Goal: Information Seeking & Learning: Learn about a topic

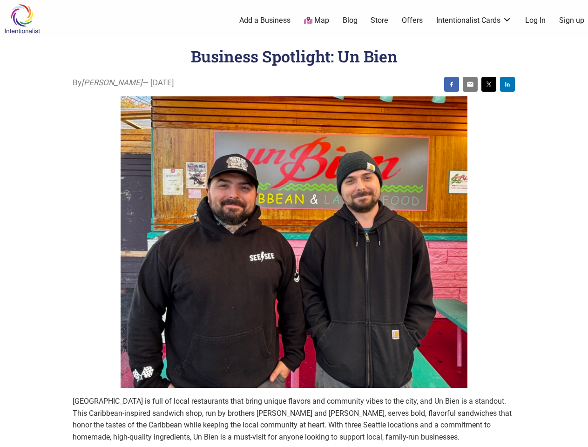
click at [294, 223] on img at bounding box center [294, 242] width 347 height 292
click at [451, 84] on img at bounding box center [451, 84] width 7 height 7
click at [470, 84] on img at bounding box center [469, 84] width 7 height 7
click at [489, 84] on img at bounding box center [488, 84] width 7 height 7
click at [507, 84] on img at bounding box center [507, 84] width 7 height 7
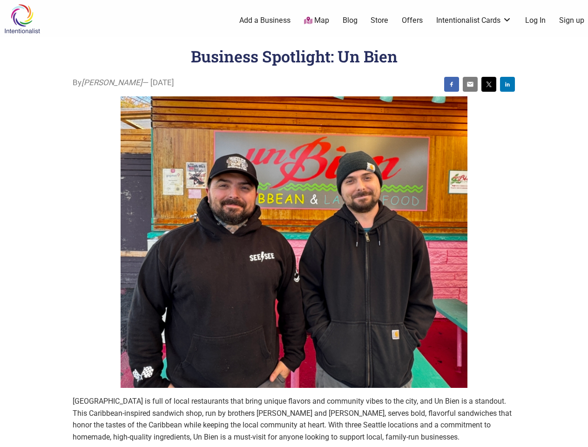
click at [577, 436] on icon at bounding box center [577, 436] width 10 height 12
